Goal: Task Accomplishment & Management: Manage account settings

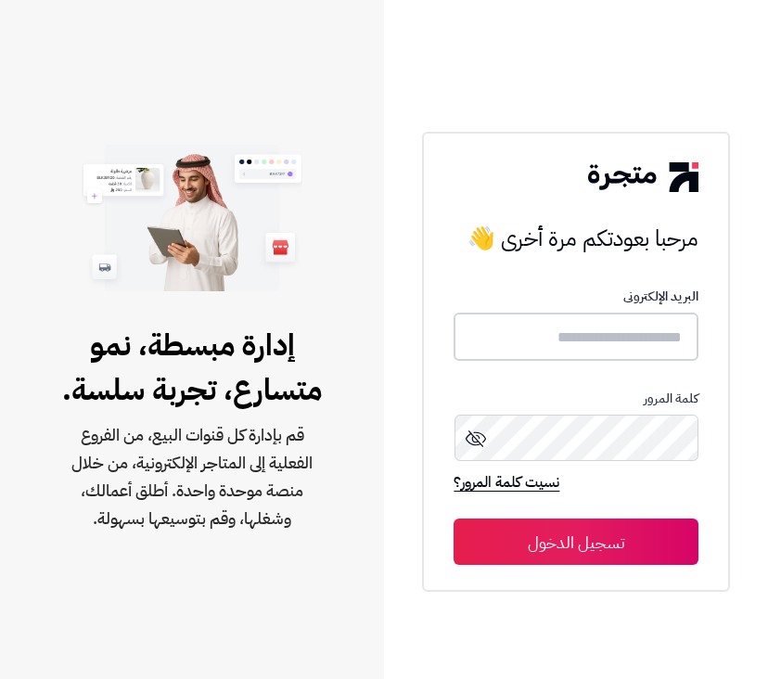
click at [579, 329] on input "text" at bounding box center [575, 336] width 244 height 49
type input "******"
click at [453, 518] on button "تسجيل الدخول" at bounding box center [575, 541] width 244 height 46
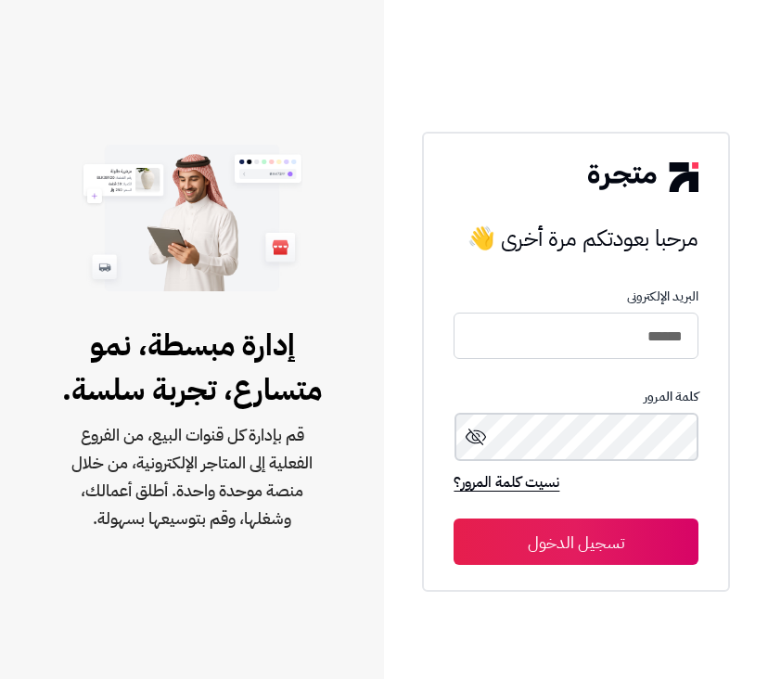
click at [453, 518] on button "تسجيل الدخول" at bounding box center [575, 541] width 244 height 46
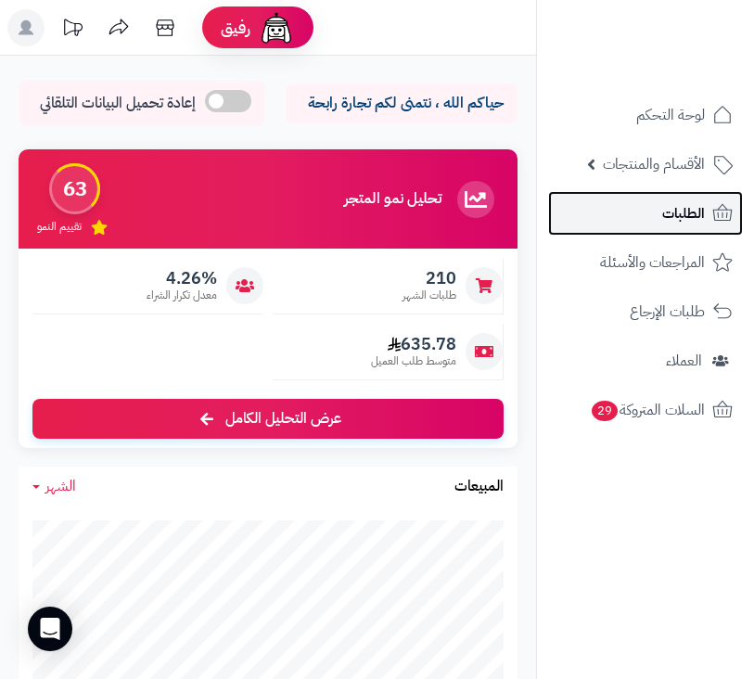
click at [706, 213] on link "الطلبات" at bounding box center [645, 213] width 195 height 45
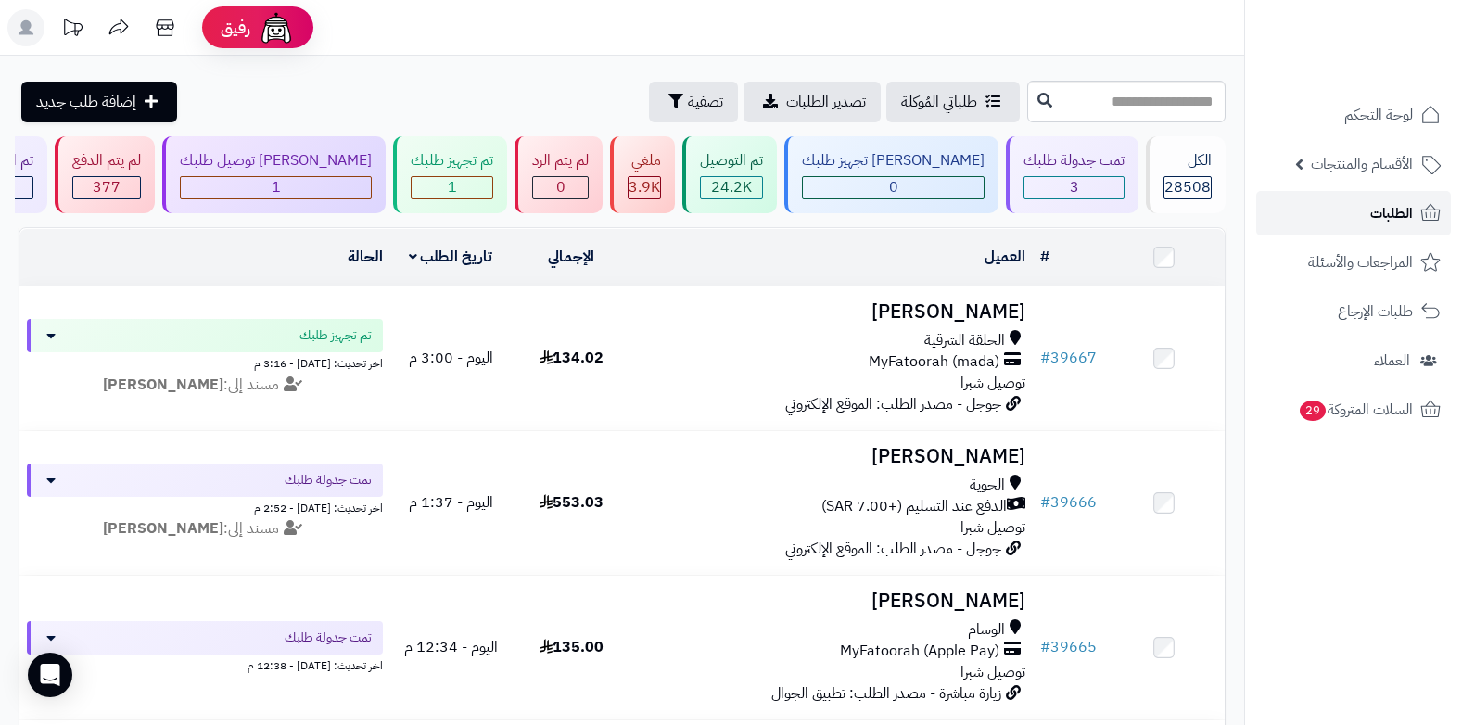
click at [753, 214] on span "الطلبات" at bounding box center [1391, 213] width 43 height 26
click at [1391, 206] on span "الطلبات" at bounding box center [1391, 213] width 43 height 26
click at [1108, 174] on div "تمت جدولة طلبك 3" at bounding box center [1072, 174] width 133 height 77
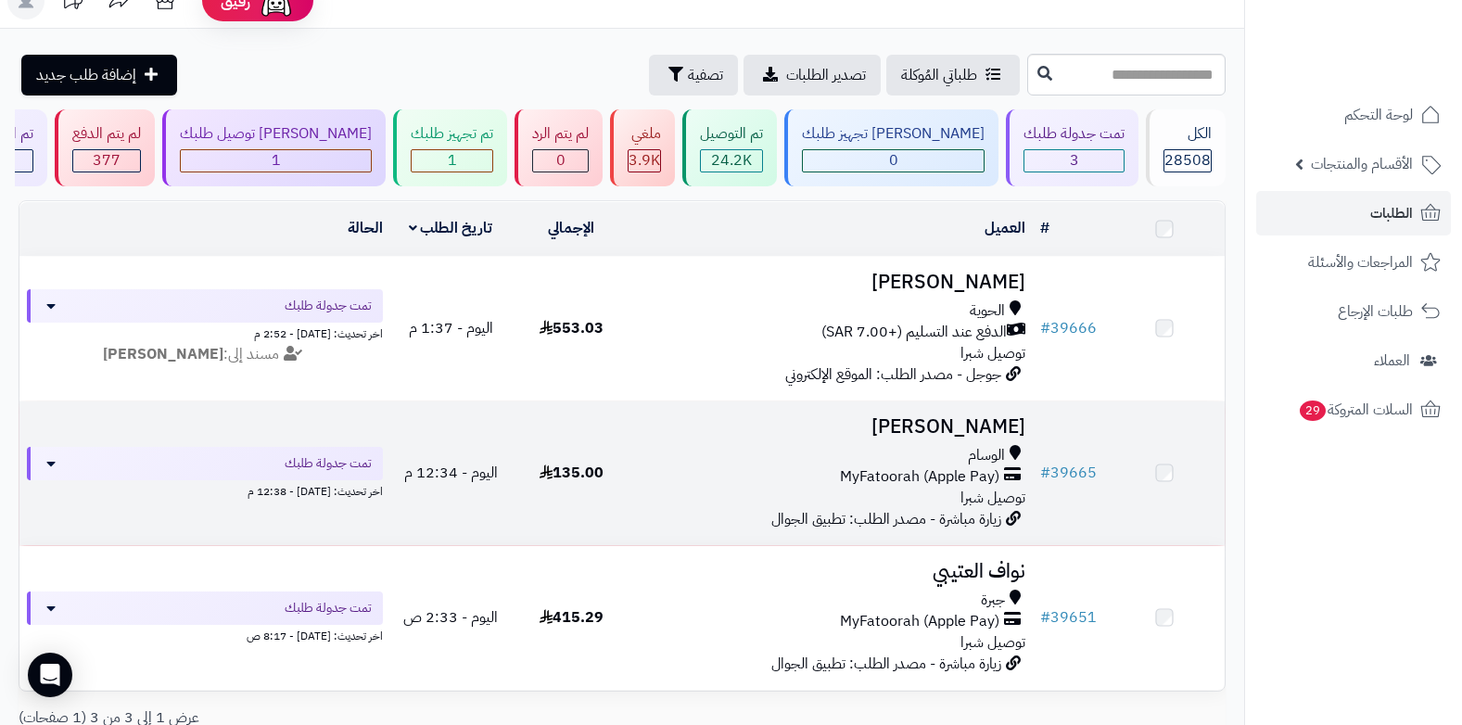
scroll to position [189, 0]
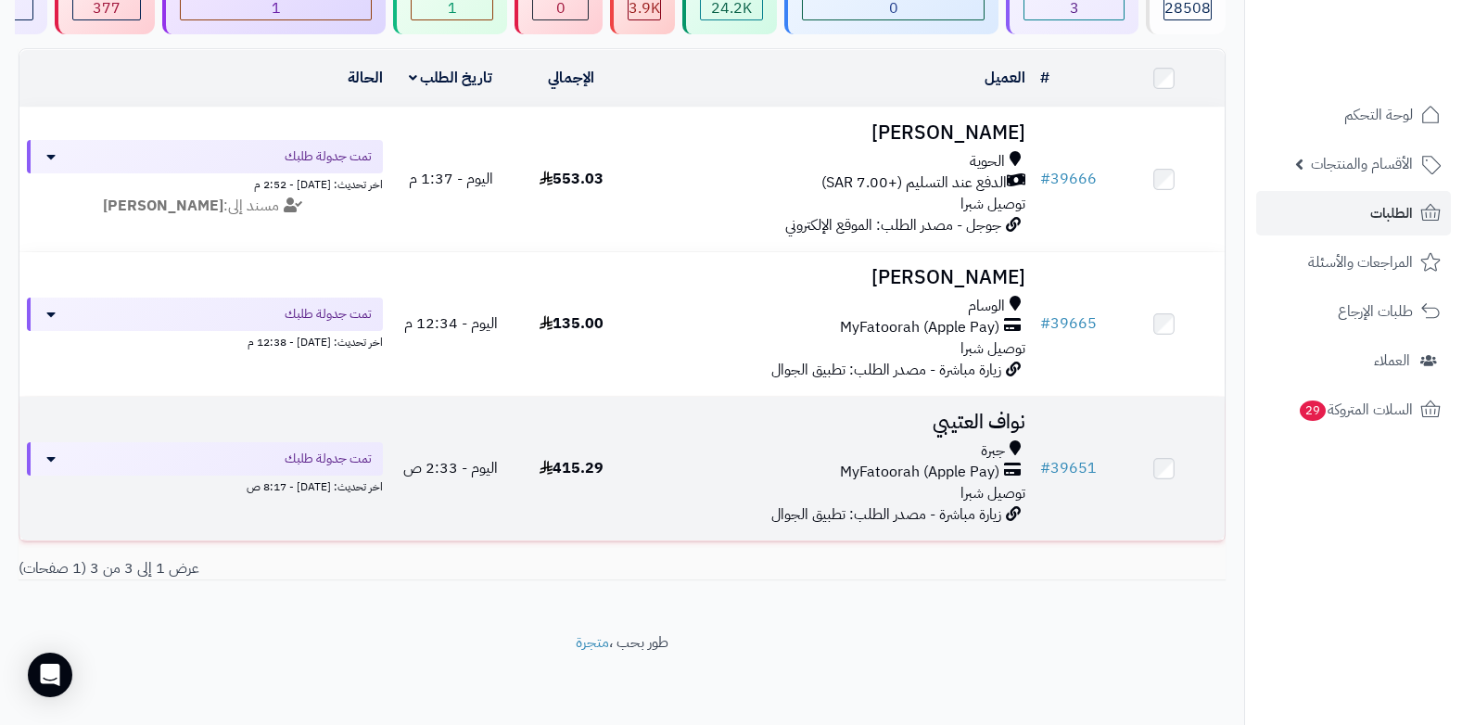
click at [998, 462] on span "MyFatoorah (Apple Pay)" at bounding box center [919, 472] width 159 height 21
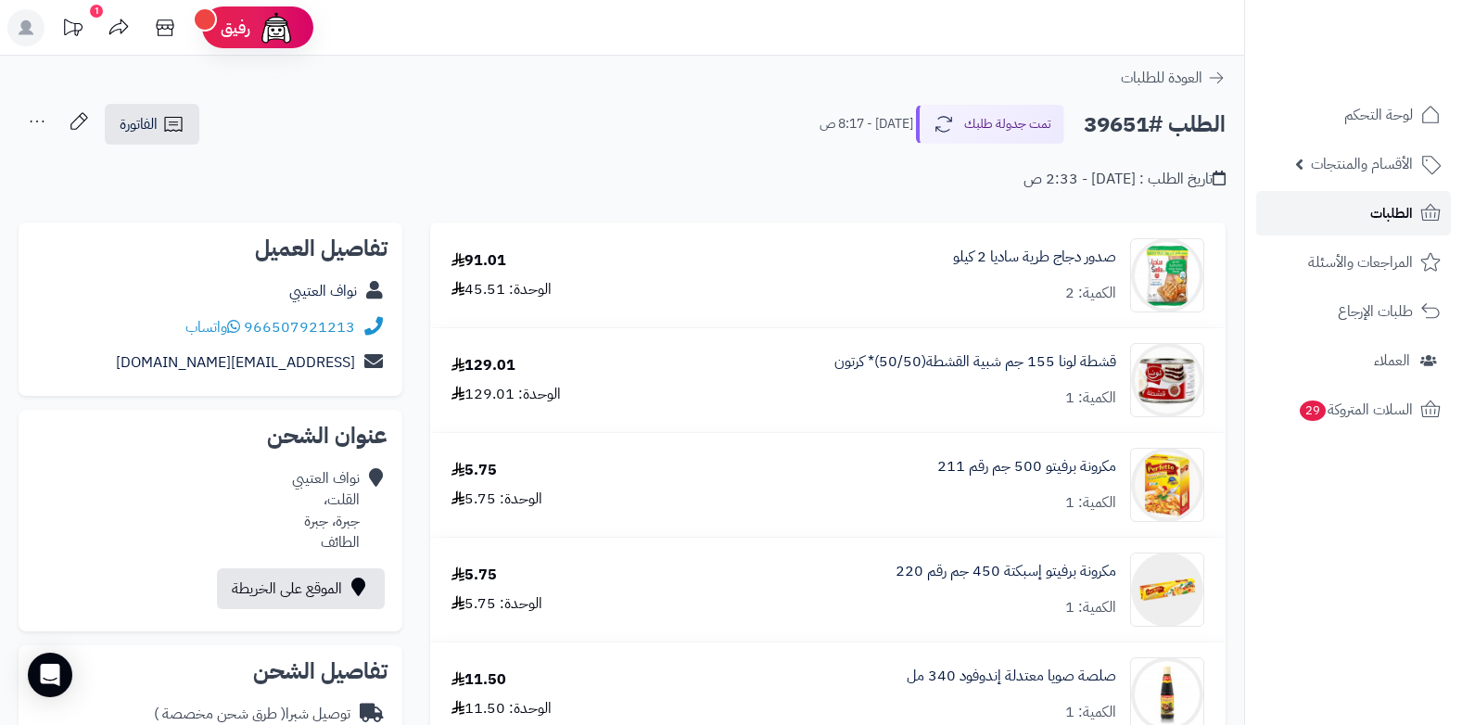
click at [1334, 220] on link "الطلبات" at bounding box center [1353, 213] width 195 height 45
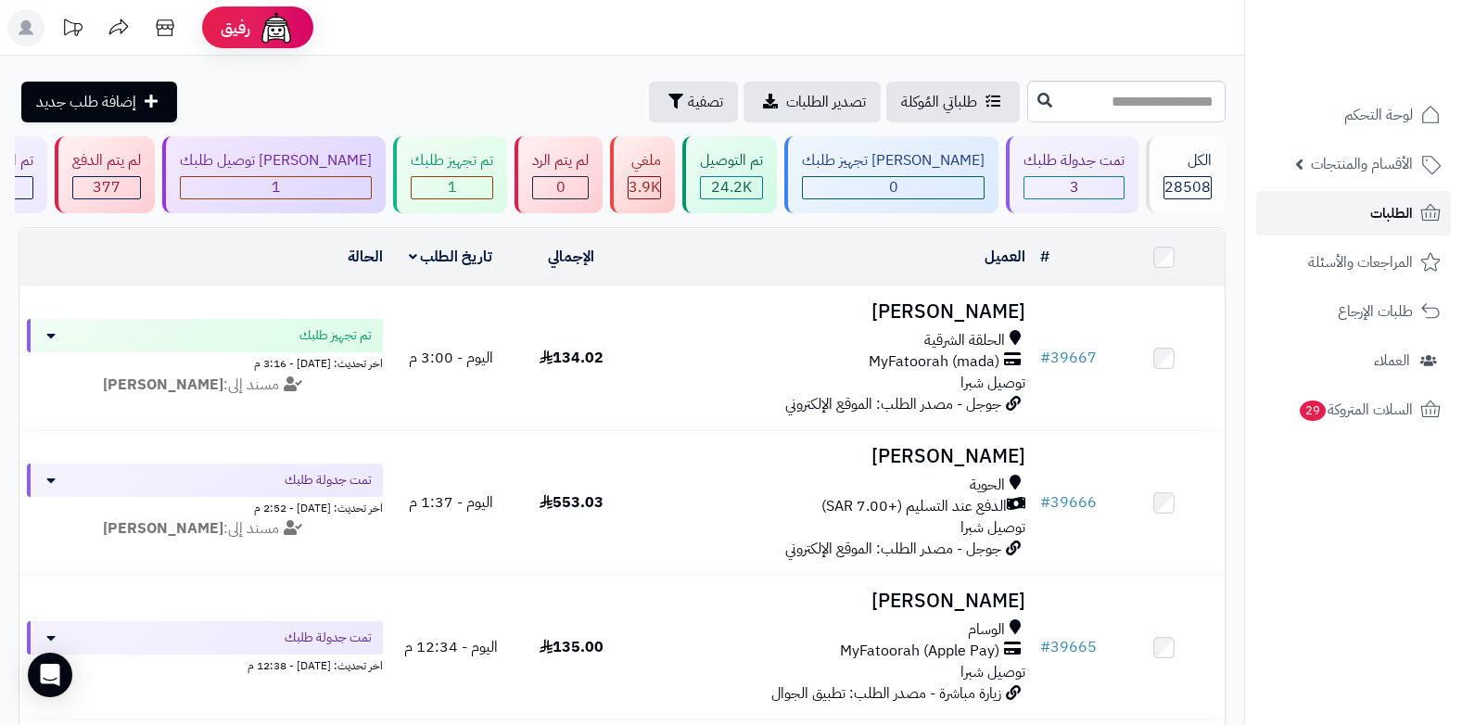
click at [1361, 199] on link "الطلبات" at bounding box center [1353, 213] width 195 height 45
click at [1366, 206] on link "الطلبات" at bounding box center [1353, 213] width 195 height 45
click at [1372, 204] on span "الطلبات" at bounding box center [1391, 213] width 43 height 26
click at [1385, 202] on span "الطلبات" at bounding box center [1391, 213] width 43 height 26
click at [1352, 210] on link "الطلبات" at bounding box center [1353, 213] width 195 height 45
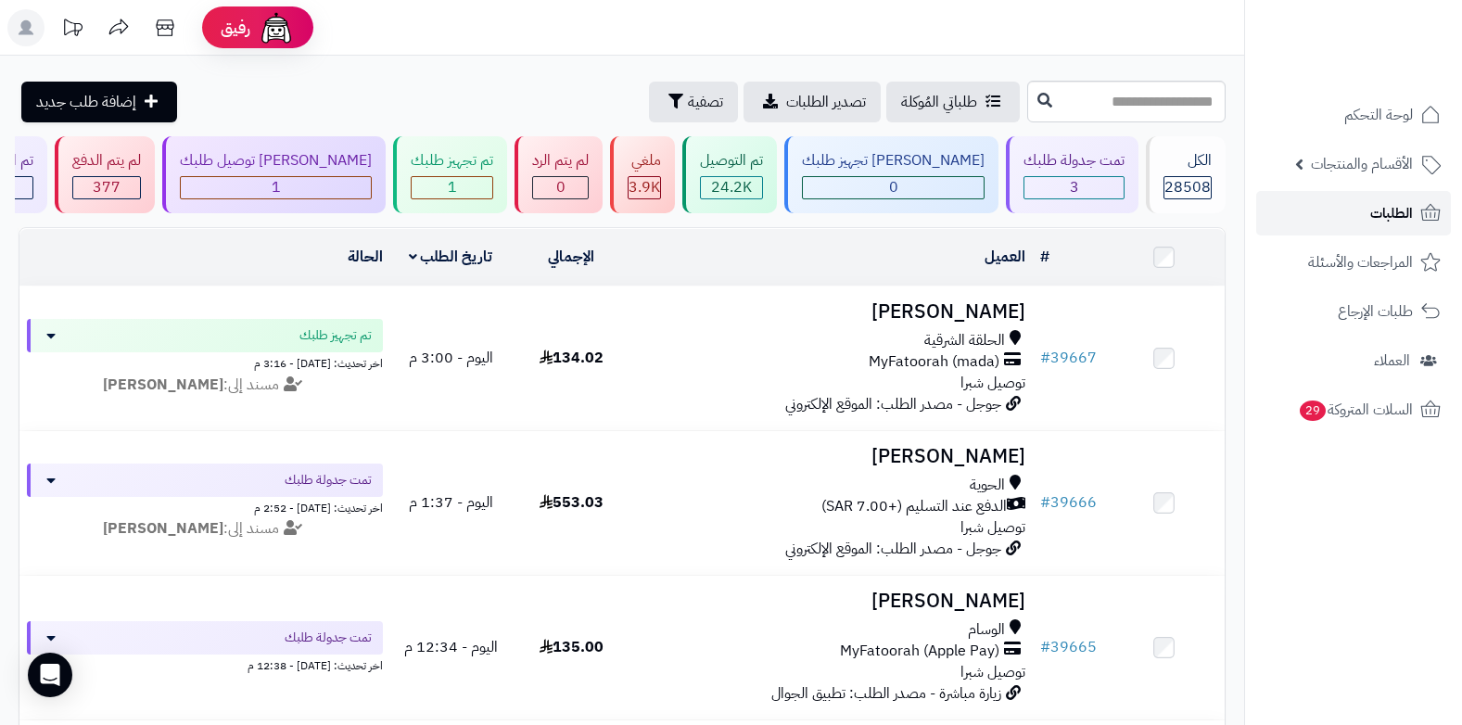
click at [1352, 210] on link "الطلبات" at bounding box center [1353, 213] width 195 height 45
